Goal: Check status

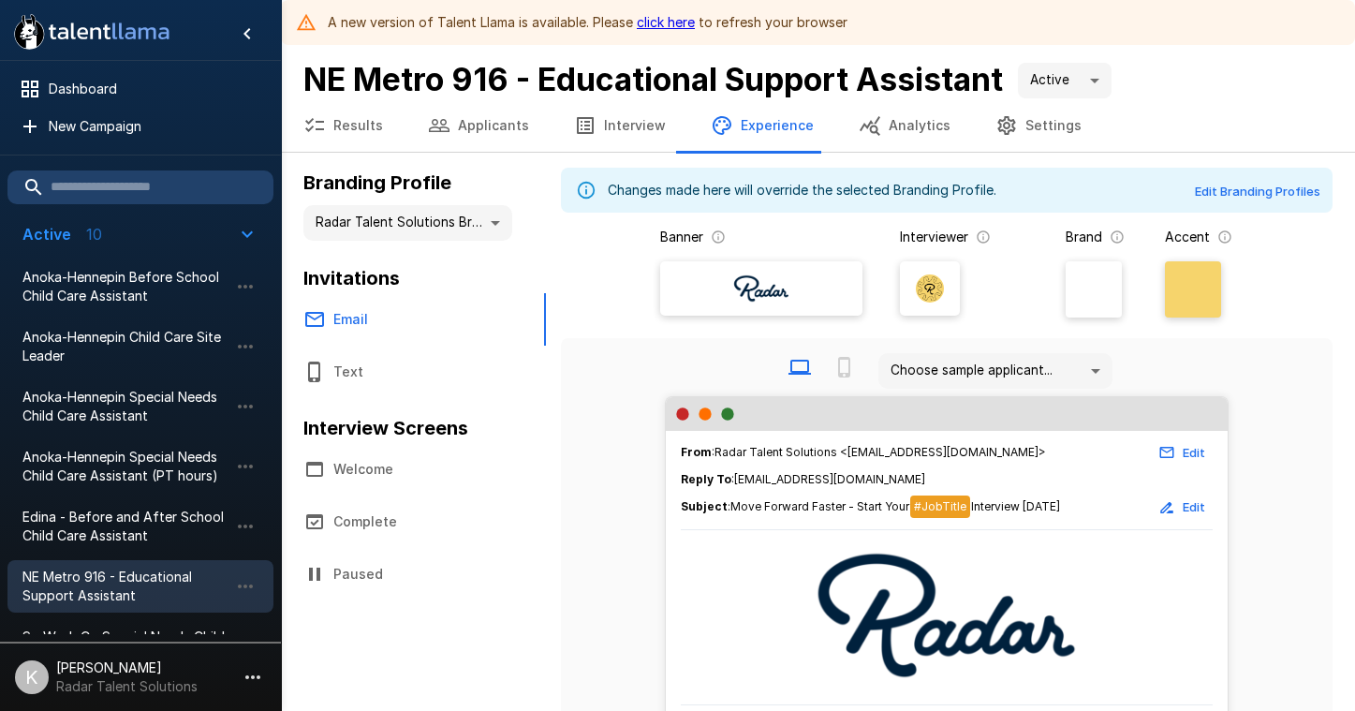
scroll to position [155, 0]
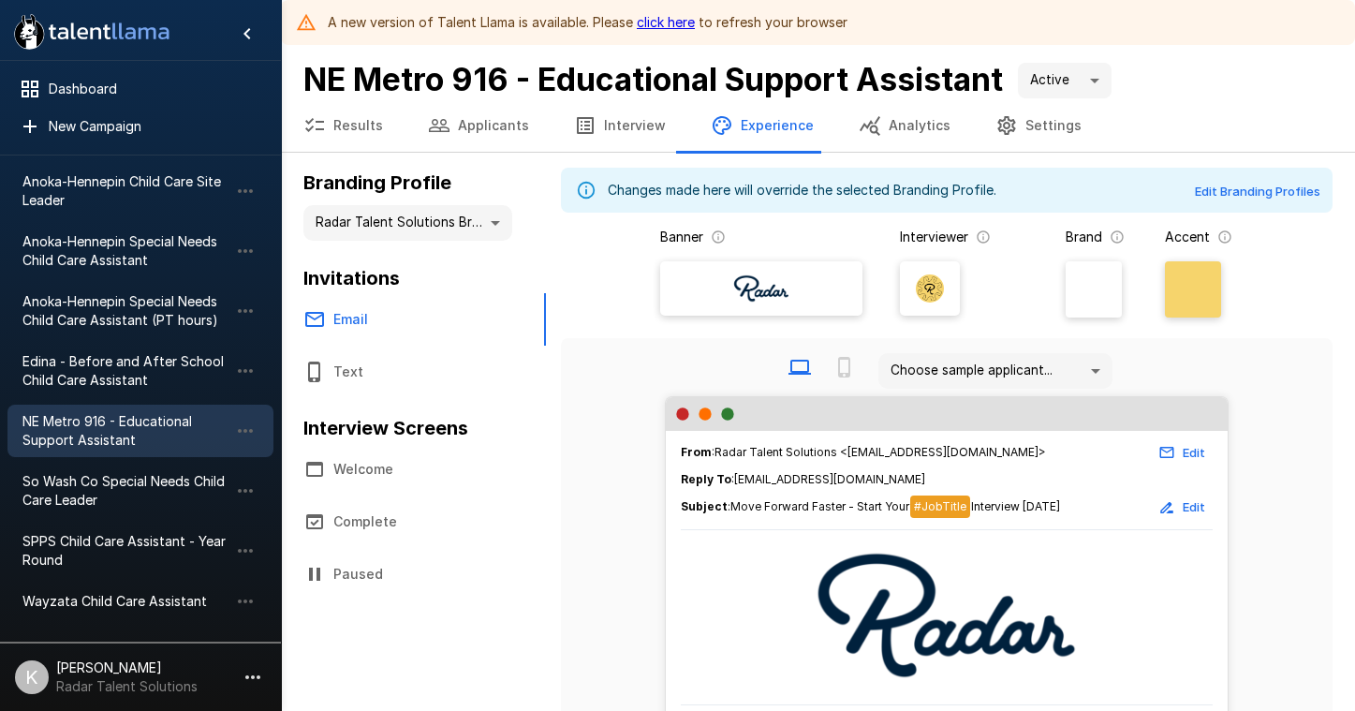
click at [170, 432] on span "NE Metro 916 - Educational Support Assistant" at bounding box center [125, 430] width 206 height 37
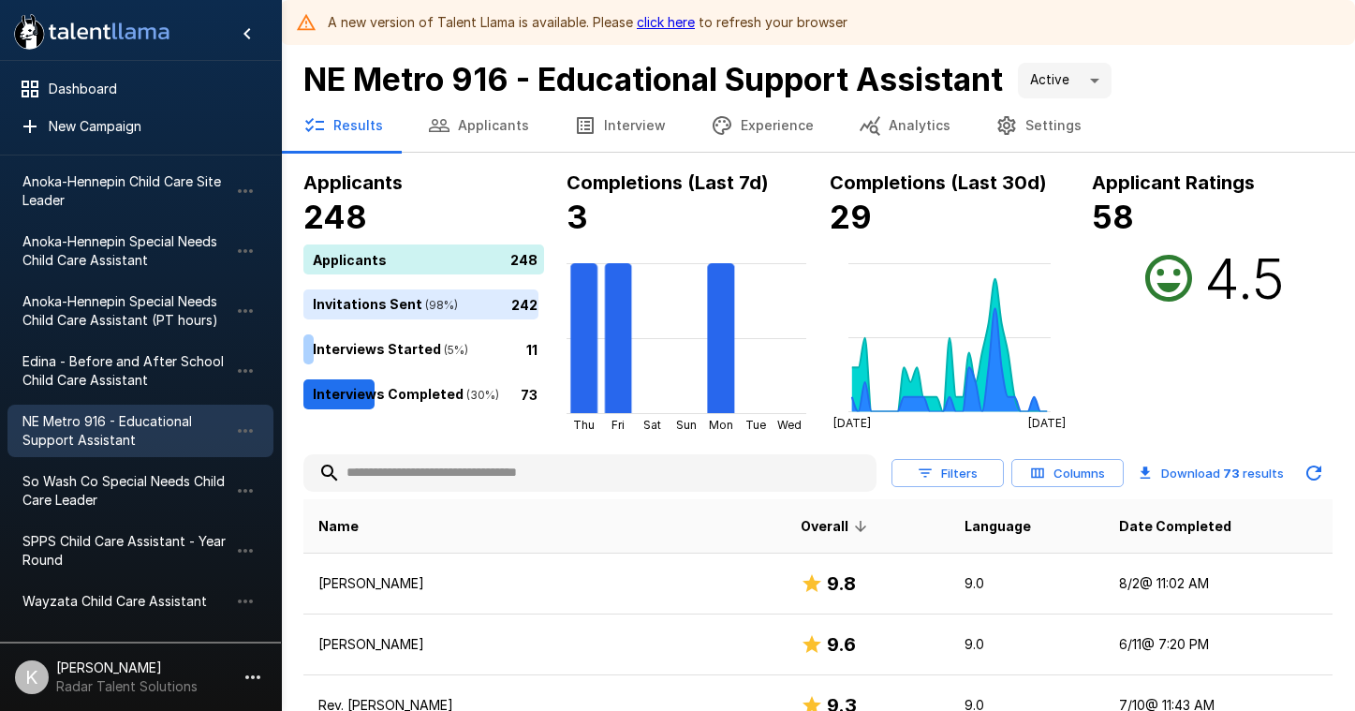
click at [659, 27] on link "click here" at bounding box center [666, 22] width 58 height 16
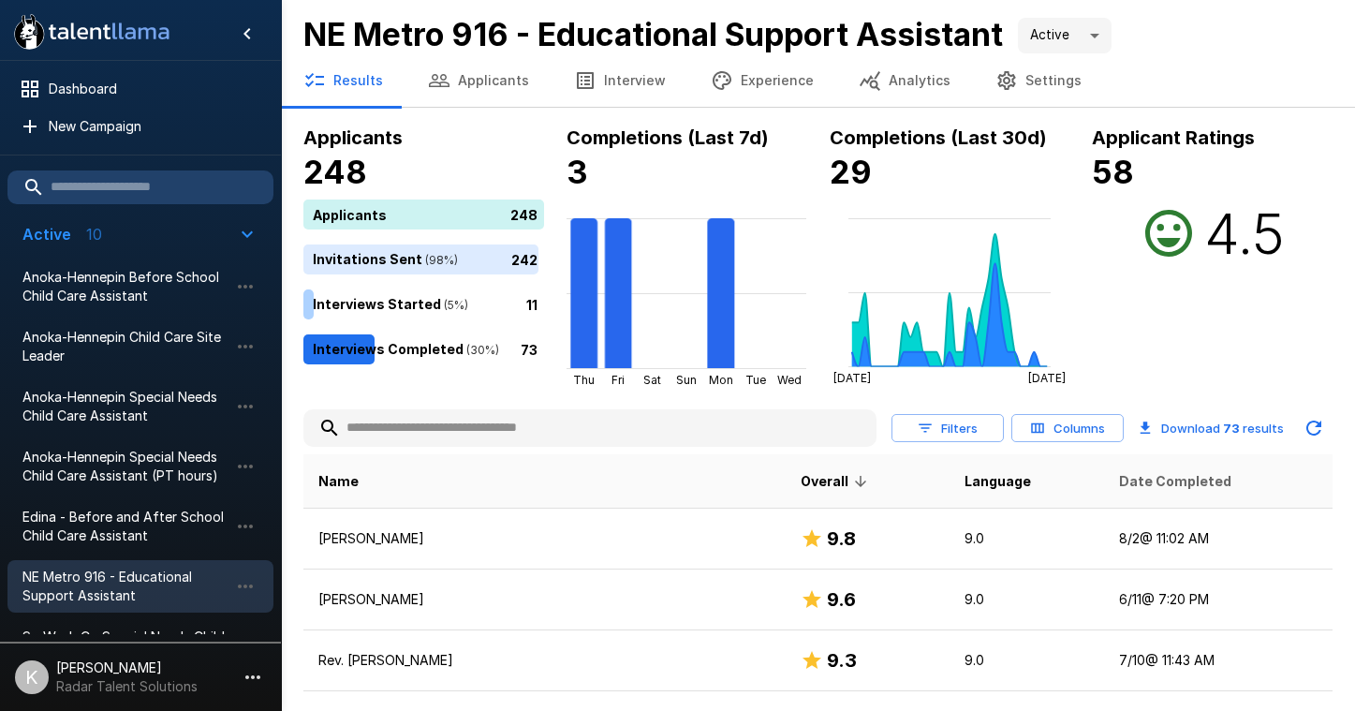
click at [1119, 483] on span "Date Completed" at bounding box center [1175, 481] width 112 height 22
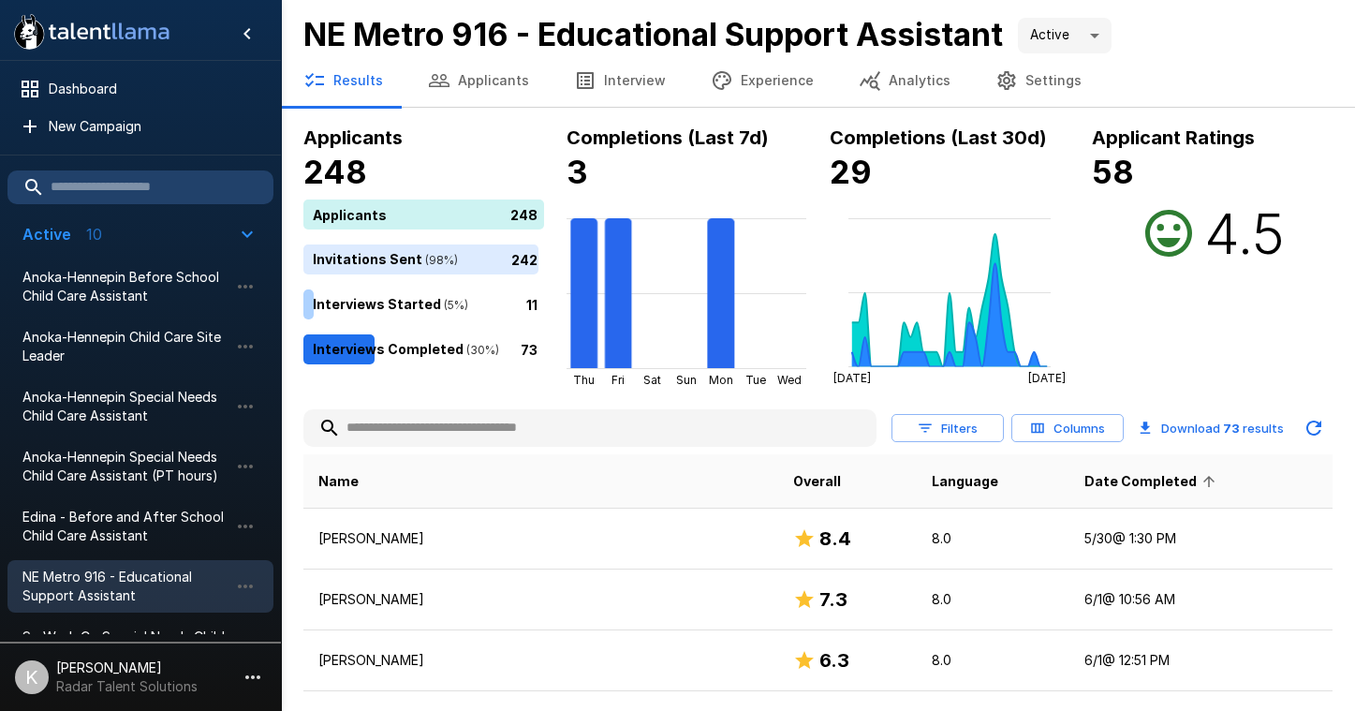
click at [1085, 483] on span "Date Completed" at bounding box center [1153, 481] width 137 height 22
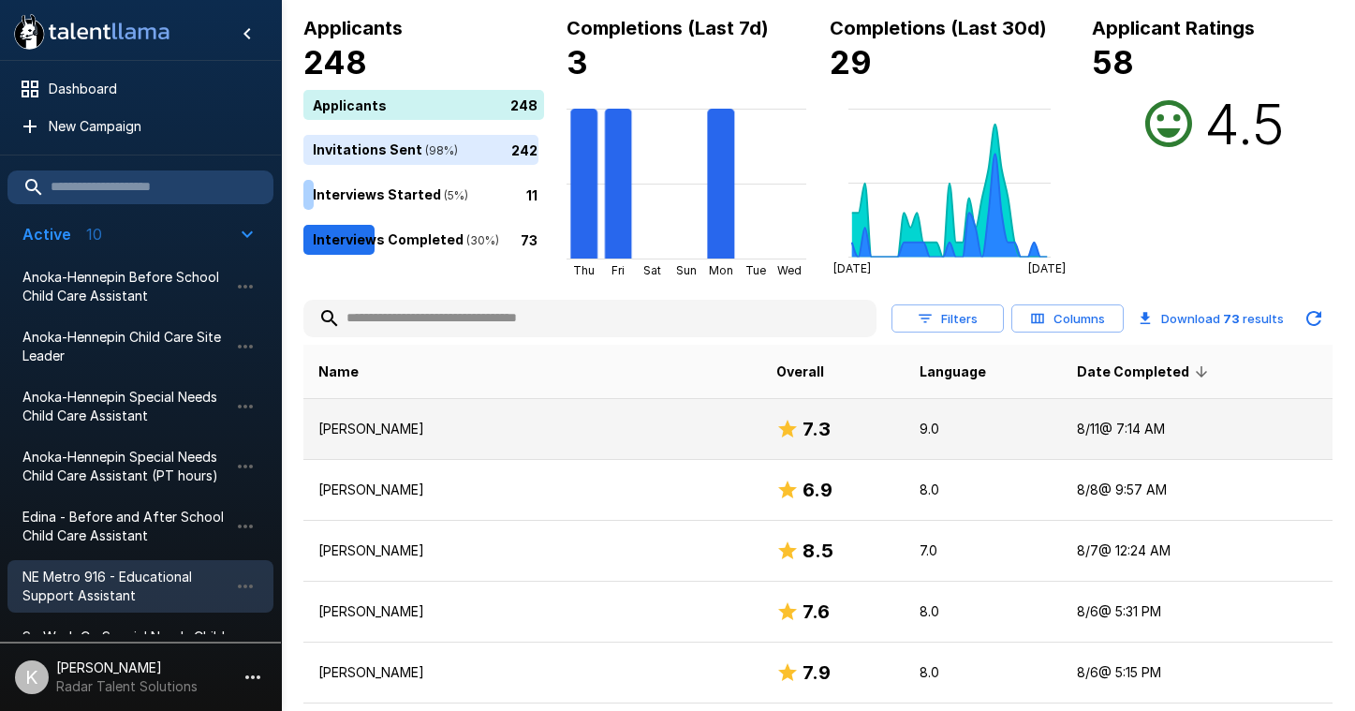
scroll to position [131, 0]
